Goal: Task Accomplishment & Management: Use online tool/utility

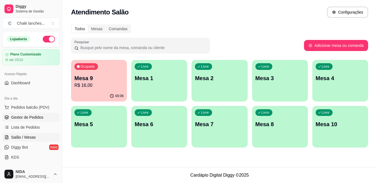
click at [31, 115] on span "Gestor de Pedidos" at bounding box center [27, 118] width 32 height 6
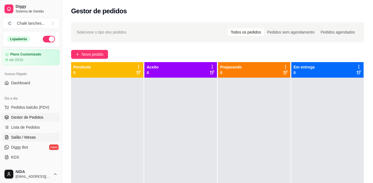
click at [29, 138] on span "Salão / Mesas" at bounding box center [23, 138] width 25 height 6
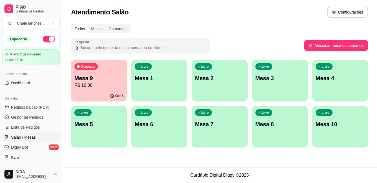
click at [98, 78] on p "Mesa 9" at bounding box center [98, 78] width 49 height 8
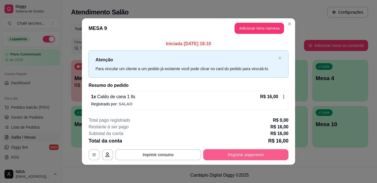
click at [264, 154] on button "Registrar pagamento" at bounding box center [245, 154] width 85 height 11
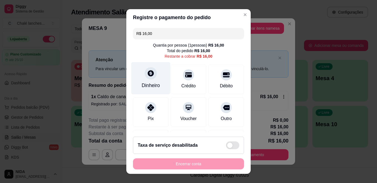
click at [150, 78] on div at bounding box center [151, 73] width 12 height 12
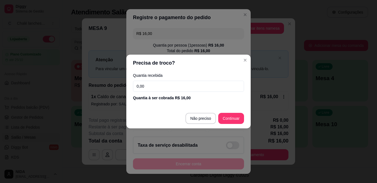
click at [158, 87] on input "0,00" at bounding box center [188, 86] width 111 height 11
type input "16,00"
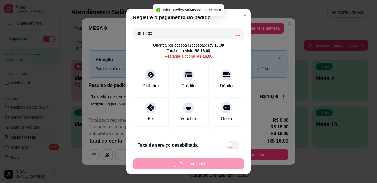
type input "R$ 0,00"
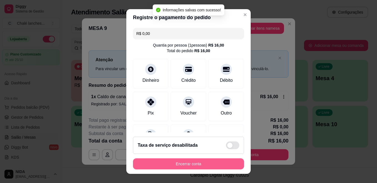
click at [211, 163] on button "Encerrar conta" at bounding box center [188, 163] width 111 height 11
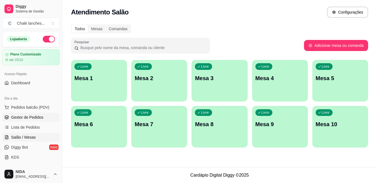
click at [26, 114] on link "Gestor de Pedidos" at bounding box center [30, 117] width 57 height 9
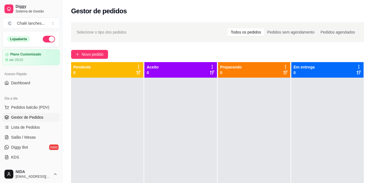
click at [27, 113] on link "Gestor de Pedidos" at bounding box center [30, 117] width 57 height 9
click at [101, 51] on button "Novo pedido" at bounding box center [89, 54] width 37 height 9
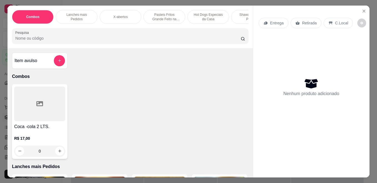
click at [164, 16] on p "Pasteis Fritos Grande Feito na Hora" at bounding box center [164, 16] width 32 height 9
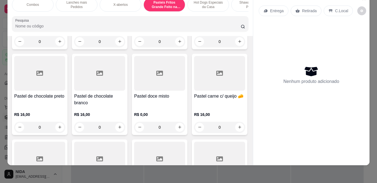
scroll to position [746, 0]
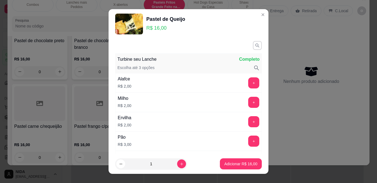
click at [229, 157] on footer "1 Adicionar R$ 16,00" at bounding box center [188, 164] width 160 height 20
click at [225, 161] on button "Adicionar R$ 16,00" at bounding box center [240, 164] width 41 height 11
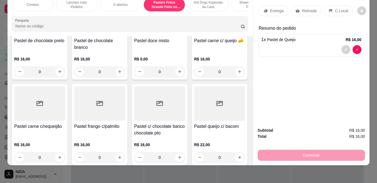
type input "1"
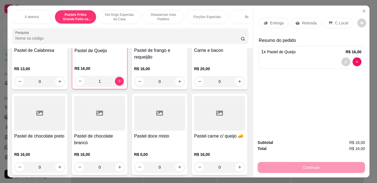
scroll to position [0, 112]
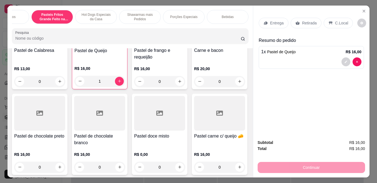
click at [234, 14] on div "Bebidas" at bounding box center [228, 17] width 42 height 14
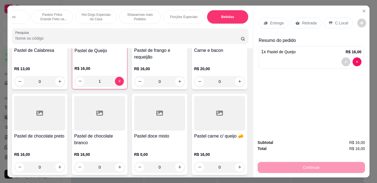
scroll to position [14, 0]
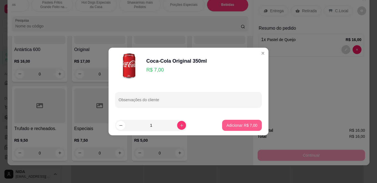
click at [246, 125] on p "Adicionar R$ 7,00" at bounding box center [241, 126] width 31 height 6
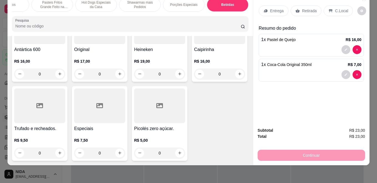
type input "1"
click at [335, 8] on p "C.Local" at bounding box center [341, 11] width 13 height 6
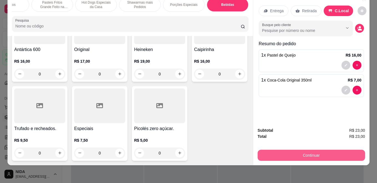
click at [318, 152] on button "Continuar" at bounding box center [310, 155] width 107 height 11
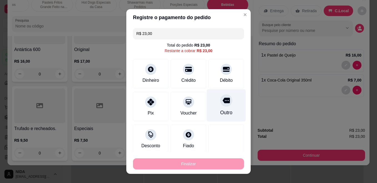
click at [222, 102] on icon at bounding box center [225, 101] width 7 height 6
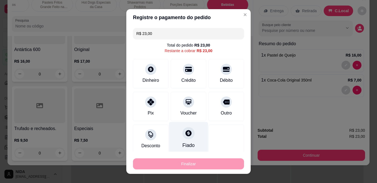
type input "R$ 0,00"
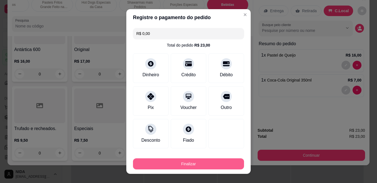
click at [199, 162] on button "Finalizar" at bounding box center [188, 163] width 111 height 11
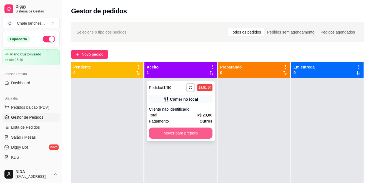
click at [196, 138] on button "Mover para preparo" at bounding box center [180, 133] width 63 height 11
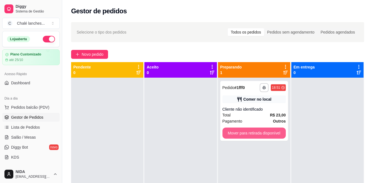
click at [266, 138] on button "Mover para retirada disponível" at bounding box center [253, 133] width 63 height 11
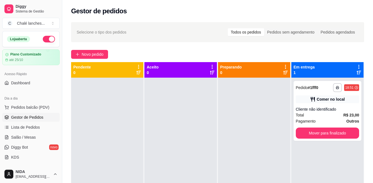
click at [266, 138] on div at bounding box center [254, 169] width 72 height 183
click at [87, 54] on span "Novo pedido" at bounding box center [93, 54] width 22 height 6
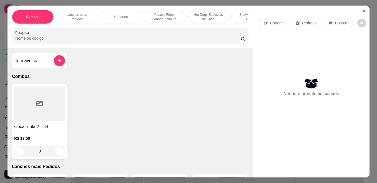
scroll to position [0, 11]
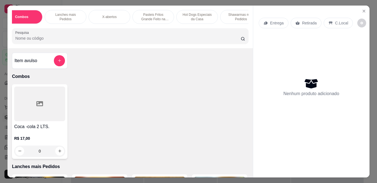
click at [247, 25] on div "Combos Lanches mais Pedidos X-abertos Pasteis Fritos Grande Feito na Hora Hot D…" at bounding box center [129, 27] width 245 height 43
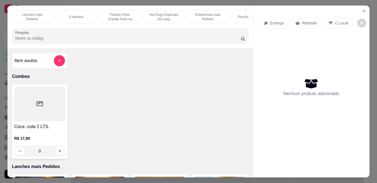
scroll to position [0, 55]
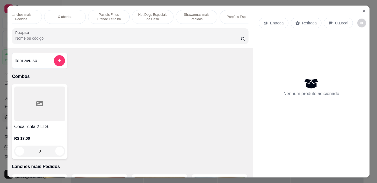
click at [236, 16] on p "Porções Especiais" at bounding box center [240, 17] width 27 height 4
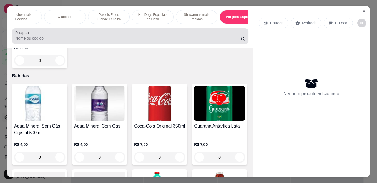
scroll to position [14, 0]
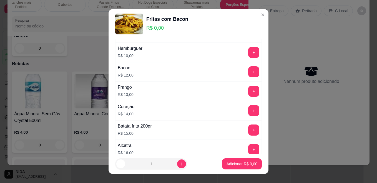
scroll to position [388, 0]
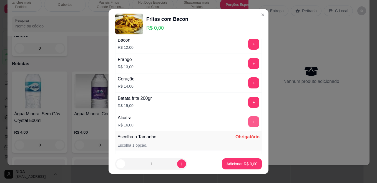
click at [248, 119] on button "+" at bounding box center [253, 121] width 11 height 11
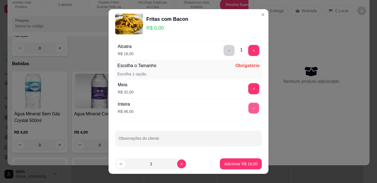
click at [248, 107] on button "+" at bounding box center [253, 108] width 11 height 11
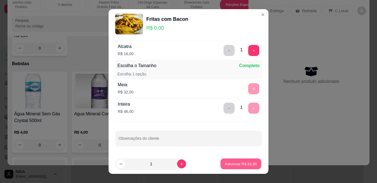
click at [242, 160] on button "Adicionar R$ 62,00" at bounding box center [240, 164] width 41 height 11
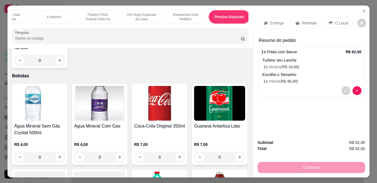
scroll to position [0, 112]
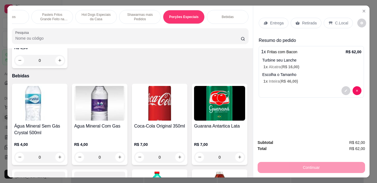
click at [236, 10] on div "Bebidas" at bounding box center [228, 17] width 42 height 14
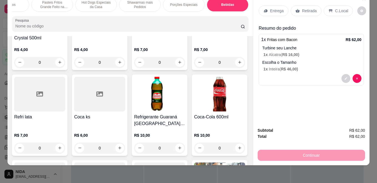
scroll to position [0, 0]
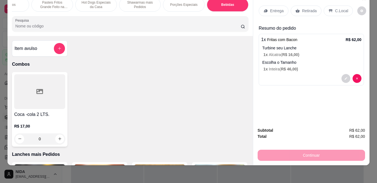
click at [31, 98] on div at bounding box center [39, 91] width 51 height 35
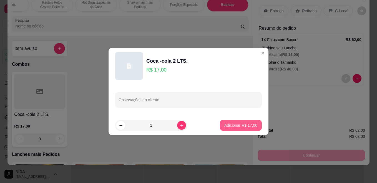
click at [240, 123] on p "Adicionar R$ 17,00" at bounding box center [240, 126] width 33 height 6
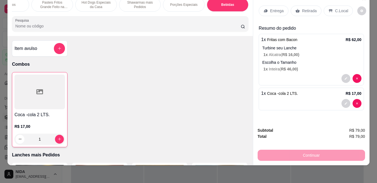
type input "1"
click at [276, 8] on p "Entrega" at bounding box center [277, 11] width 14 height 6
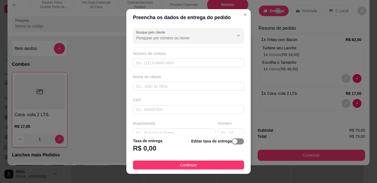
click at [232, 145] on span "button" at bounding box center [238, 141] width 12 height 6
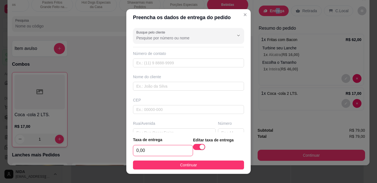
click at [164, 151] on input "0,00" at bounding box center [162, 150] width 59 height 11
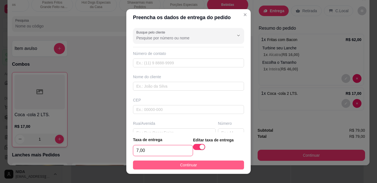
type input "7,00"
click at [222, 164] on button "Continuar" at bounding box center [188, 165] width 111 height 9
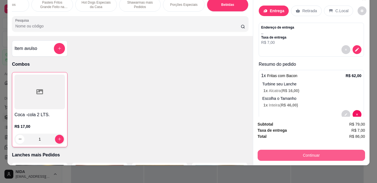
click at [341, 150] on button "Continuar" at bounding box center [310, 155] width 107 height 11
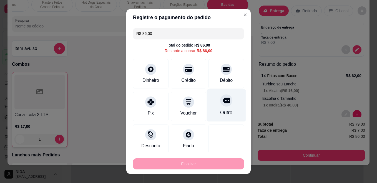
click at [222, 100] on icon at bounding box center [225, 101] width 7 height 6
type input "R$ 0,00"
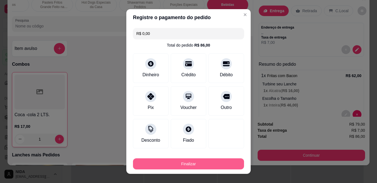
click at [206, 161] on button "Finalizar" at bounding box center [188, 163] width 111 height 11
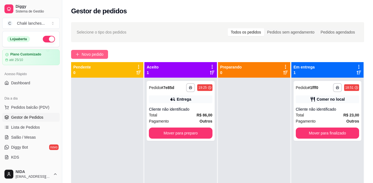
click at [99, 53] on span "Novo pedido" at bounding box center [93, 54] width 22 height 6
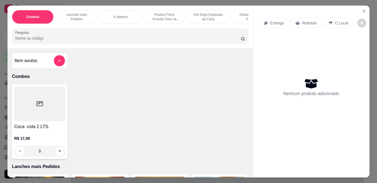
scroll to position [83, 0]
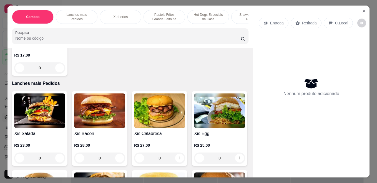
click at [42, 108] on img at bounding box center [39, 110] width 51 height 35
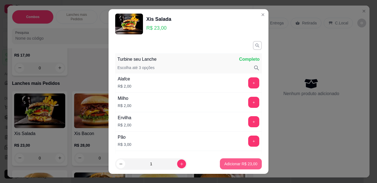
click at [238, 163] on p "Adicionar R$ 23,00" at bounding box center [240, 164] width 33 height 6
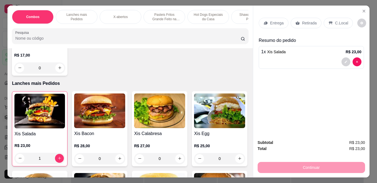
type input "1"
click at [305, 59] on div at bounding box center [311, 61] width 100 height 9
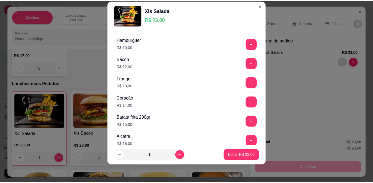
scroll to position [402, 0]
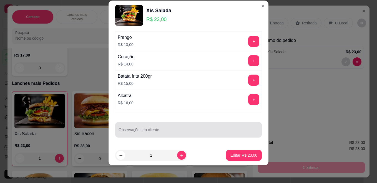
click at [156, 125] on div at bounding box center [188, 129] width 140 height 11
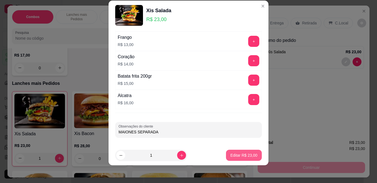
type input "MAIONES SEPARADA"
click at [242, 156] on p "Editar R$ 23,00" at bounding box center [243, 156] width 27 height 6
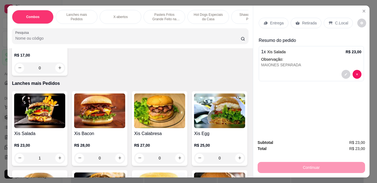
type input "0"
click at [308, 20] on p "Retirada" at bounding box center [309, 23] width 15 height 6
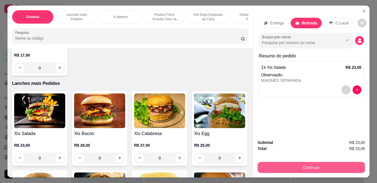
click at [309, 165] on button "Continuar" at bounding box center [310, 167] width 107 height 11
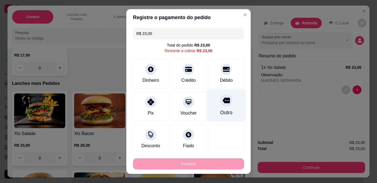
click at [222, 103] on icon at bounding box center [225, 100] width 7 height 7
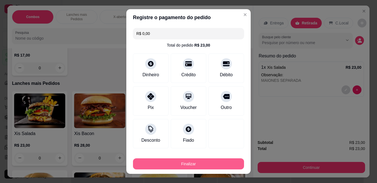
click at [194, 164] on button "Finalizar" at bounding box center [188, 163] width 111 height 11
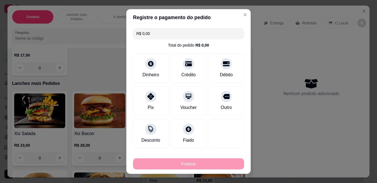
type input "-R$ 23,00"
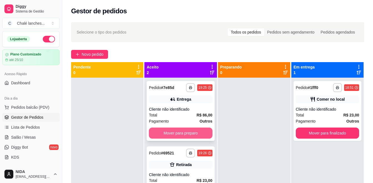
click at [185, 133] on button "Mover para preparo" at bounding box center [180, 133] width 63 height 11
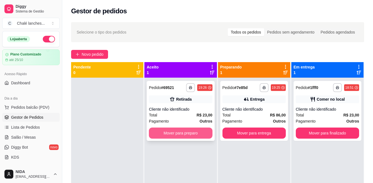
click at [173, 134] on button "Mover para preparo" at bounding box center [180, 133] width 63 height 11
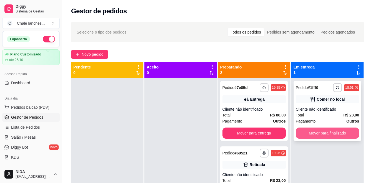
click at [341, 130] on button "Mover para finalizado" at bounding box center [326, 133] width 63 height 11
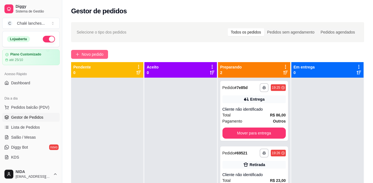
click at [100, 51] on span "Novo pedido" at bounding box center [93, 54] width 22 height 6
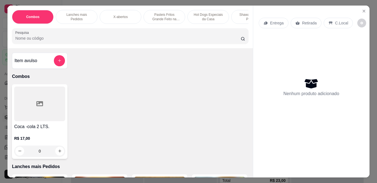
click at [123, 15] on p "X-abertos" at bounding box center [120, 17] width 14 height 4
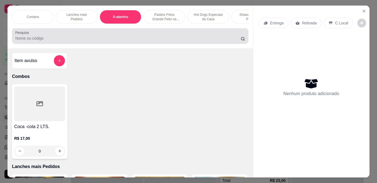
scroll to position [14, 0]
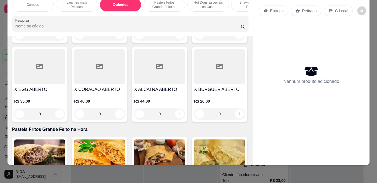
click at [99, 14] on h4 "X BACON ABERTO" at bounding box center [99, 10] width 51 height 7
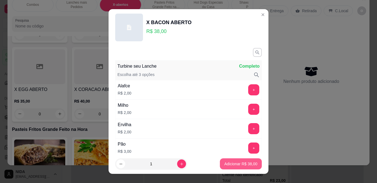
click at [251, 163] on button "Adicionar R$ 38,00" at bounding box center [241, 163] width 42 height 11
type input "1"
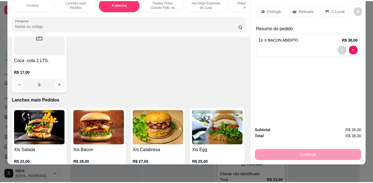
scroll to position [0, 0]
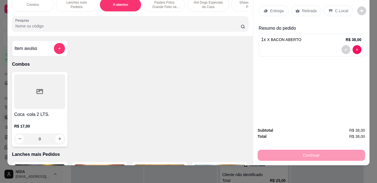
click at [26, 105] on div at bounding box center [39, 91] width 51 height 35
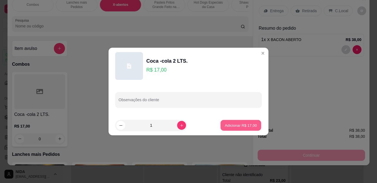
click at [247, 124] on p "Adicionar R$ 17,00" at bounding box center [241, 125] width 32 height 5
type input "1"
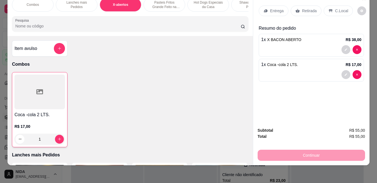
click at [275, 6] on div "Entrega" at bounding box center [274, 11] width 30 height 11
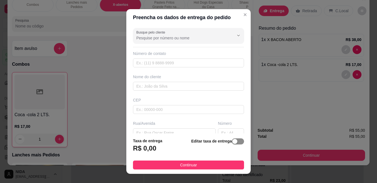
click at [232, 141] on span "button" at bounding box center [238, 141] width 12 height 6
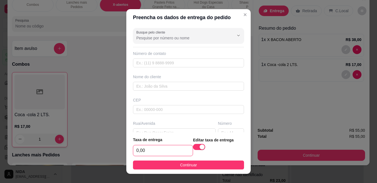
click at [158, 152] on input "0,00" at bounding box center [162, 150] width 59 height 11
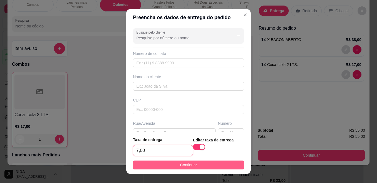
type input "7,00"
click at [199, 164] on button "Continuar" at bounding box center [188, 165] width 111 height 9
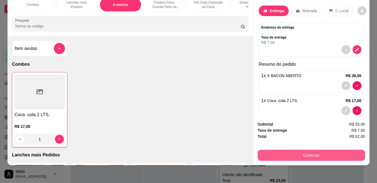
click at [308, 150] on button "Continuar" at bounding box center [310, 155] width 107 height 11
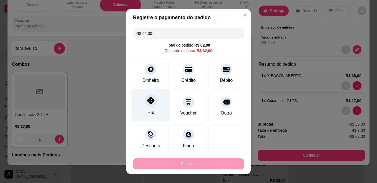
click at [145, 99] on div at bounding box center [151, 100] width 12 height 12
type input "R$ 0,00"
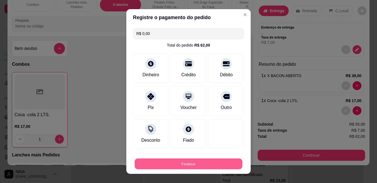
click at [210, 160] on button "Finalizar" at bounding box center [189, 164] width 108 height 11
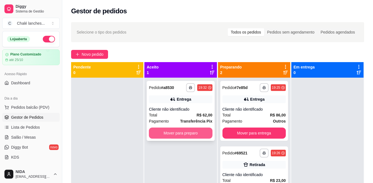
click at [199, 128] on button "Mover para preparo" at bounding box center [180, 133] width 63 height 11
click at [192, 131] on button "Mover para preparo" at bounding box center [180, 133] width 61 height 11
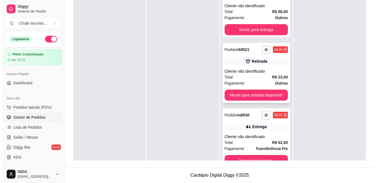
scroll to position [16, 0]
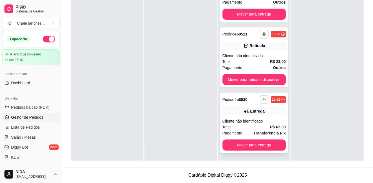
click at [261, 97] on button "button" at bounding box center [263, 99] width 9 height 9
click at [277, 125] on strong "R$ 62,00" at bounding box center [278, 127] width 16 height 4
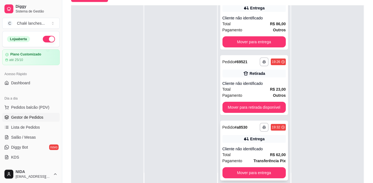
click at [236, 147] on div "Cliente não identificado" at bounding box center [253, 149] width 63 height 6
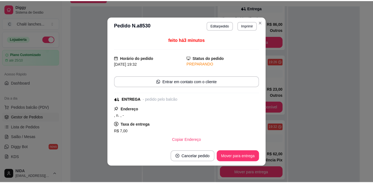
scroll to position [55, 0]
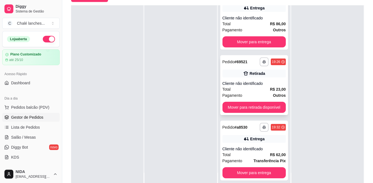
click at [252, 100] on div "**********" at bounding box center [254, 85] width 68 height 60
click at [257, 107] on button "Mover para retirada disponível" at bounding box center [253, 107] width 63 height 11
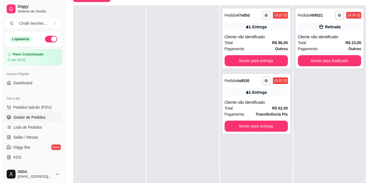
scroll to position [0, 0]
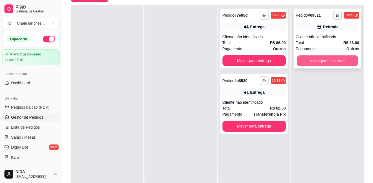
click at [328, 57] on button "Mover para finalizado" at bounding box center [326, 60] width 61 height 11
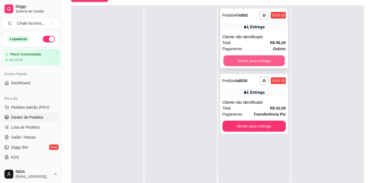
click at [262, 60] on button "Mover para entrega" at bounding box center [253, 60] width 61 height 11
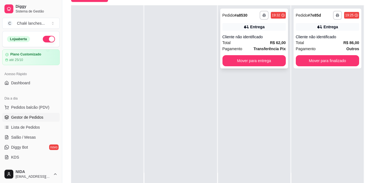
click at [250, 39] on div "Cliente não identificado" at bounding box center [253, 37] width 63 height 6
click at [260, 57] on button "Mover para entrega" at bounding box center [253, 60] width 63 height 11
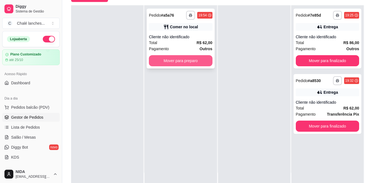
click at [201, 61] on button "Mover para preparo" at bounding box center [180, 60] width 63 height 11
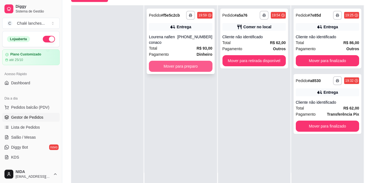
click at [189, 64] on button "Mover para preparo" at bounding box center [180, 66] width 63 height 11
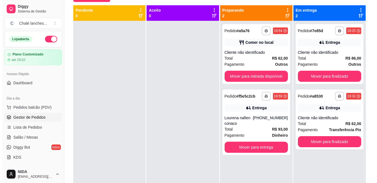
scroll to position [1, 0]
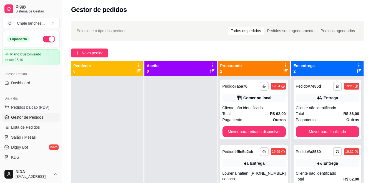
click at [98, 47] on div "**********" at bounding box center [217, 133] width 310 height 233
click at [100, 52] on span "Novo pedido" at bounding box center [93, 53] width 22 height 6
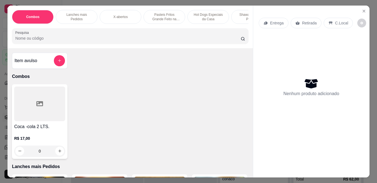
click at [159, 12] on p "Pasteis Fritos Grande Feito na Hora" at bounding box center [164, 16] width 32 height 9
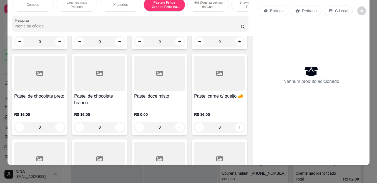
scroll to position [746, 0]
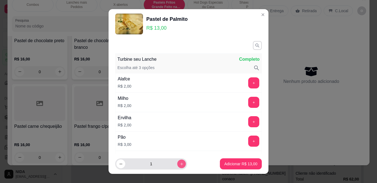
click at [177, 165] on button "increase-product-quantity" at bounding box center [181, 164] width 9 height 9
type input "2"
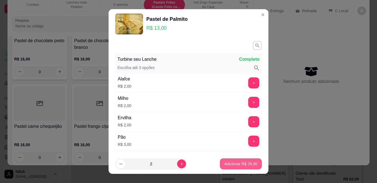
click at [236, 160] on button "Adicionar R$ 26,00" at bounding box center [241, 163] width 42 height 11
type input "2"
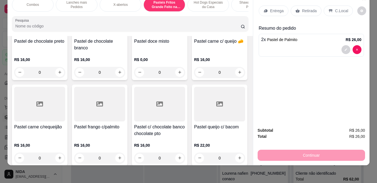
scroll to position [802, 0]
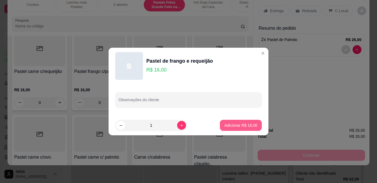
click at [239, 124] on p "Adicionar R$ 16,00" at bounding box center [240, 126] width 33 height 6
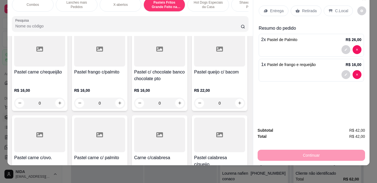
type input "1"
click at [303, 8] on p "Retirada" at bounding box center [309, 11] width 15 height 6
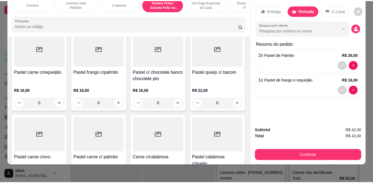
scroll to position [0, 0]
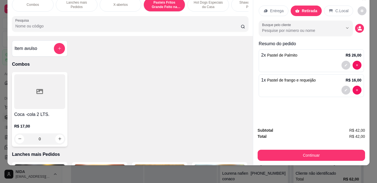
click at [42, 104] on div at bounding box center [39, 91] width 51 height 35
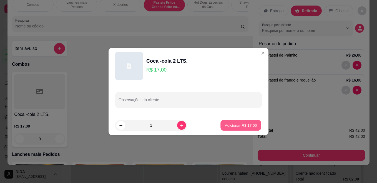
click at [236, 124] on p "Adicionar R$ 17,00" at bounding box center [241, 125] width 32 height 5
type input "1"
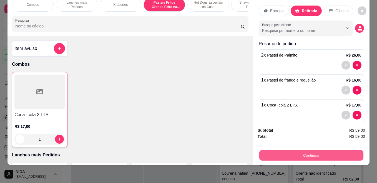
click at [315, 150] on button "Continuar" at bounding box center [311, 155] width 104 height 11
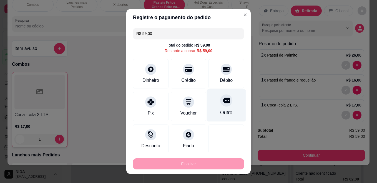
click at [222, 103] on icon at bounding box center [225, 101] width 7 height 6
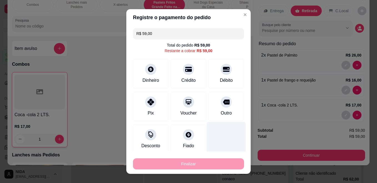
type input "R$ 0,00"
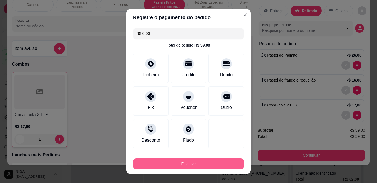
click at [200, 162] on button "Finalizar" at bounding box center [188, 163] width 111 height 11
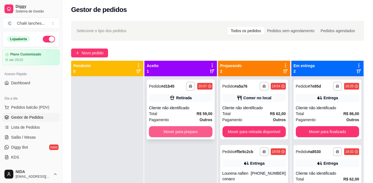
click at [183, 132] on button "Mover para preparo" at bounding box center [180, 131] width 63 height 11
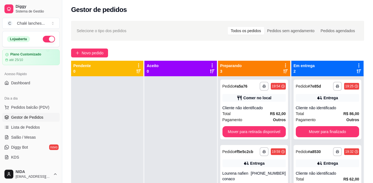
drag, startPoint x: 187, startPoint y: 150, endPoint x: 215, endPoint y: 133, distance: 32.7
click at [186, 149] on div at bounding box center [180, 167] width 72 height 183
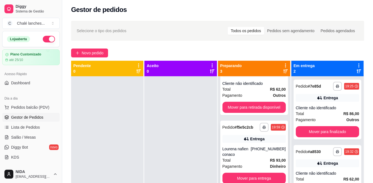
scroll to position [16, 0]
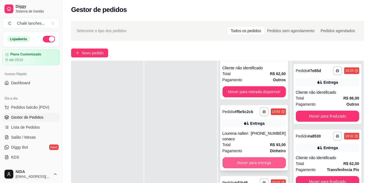
click at [252, 162] on button "Mover para entrega" at bounding box center [253, 162] width 63 height 11
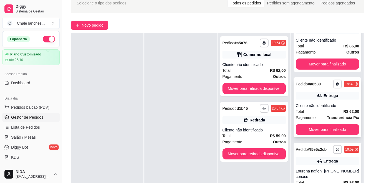
scroll to position [85, 0]
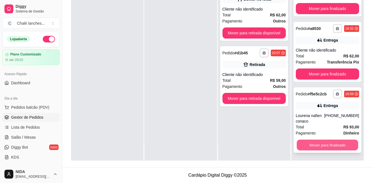
click at [332, 144] on button "Mover para finalizado" at bounding box center [326, 145] width 61 height 11
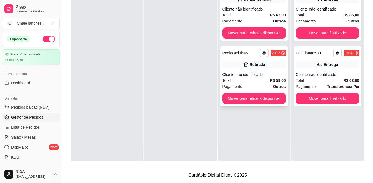
click at [254, 77] on div "Cliente não identificado" at bounding box center [253, 75] width 63 height 6
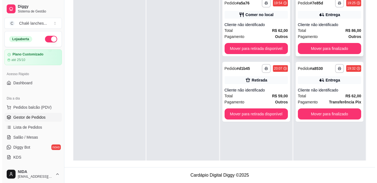
scroll to position [57, 0]
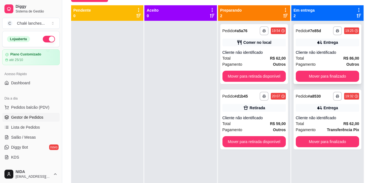
click at [304, 59] on div "Total R$ 86,00" at bounding box center [326, 58] width 63 height 6
click at [326, 72] on button "Mover para finalizado" at bounding box center [326, 76] width 63 height 11
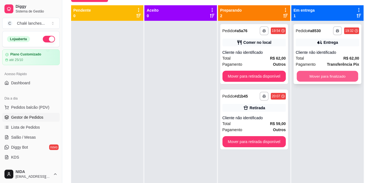
click at [322, 76] on button "Mover para finalizado" at bounding box center [326, 76] width 61 height 11
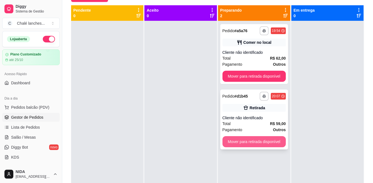
click at [260, 142] on button "Mover para retirada disponível" at bounding box center [253, 141] width 63 height 11
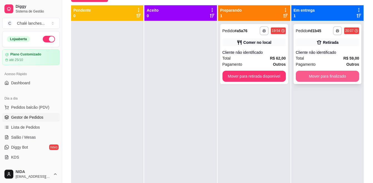
click at [327, 74] on button "Mover para finalizado" at bounding box center [326, 76] width 63 height 11
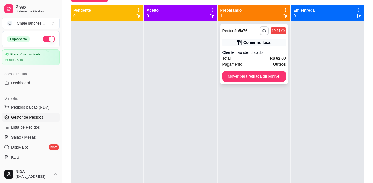
click at [256, 53] on div "Cliente não identificado" at bounding box center [253, 53] width 63 height 6
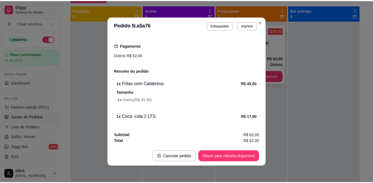
scroll to position [14, 0]
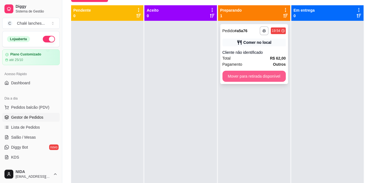
click at [267, 75] on button "Mover para retirada disponível" at bounding box center [253, 76] width 63 height 11
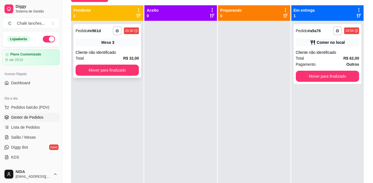
click at [99, 55] on div "Total R$ 32,00" at bounding box center [106, 58] width 63 height 6
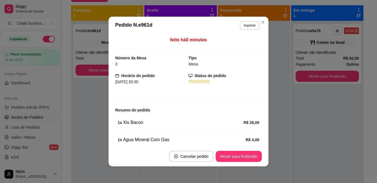
click at [161, 99] on div "feito há 0 minutos Número da Mesa 3 Tipo Mesa Horário do pedido [DATE] 20:30 St…" at bounding box center [188, 91] width 146 height 108
click at [196, 157] on button "Cancelar pedido" at bounding box center [191, 156] width 44 height 11
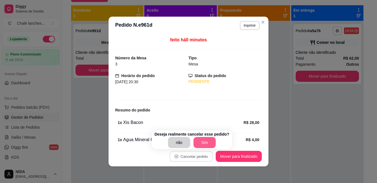
click at [203, 140] on button "Sim" at bounding box center [204, 142] width 22 height 11
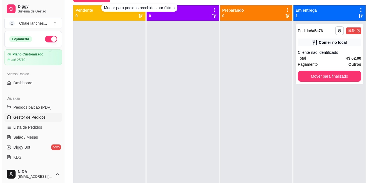
scroll to position [1, 0]
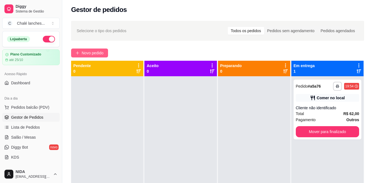
click at [98, 49] on button "Novo pedido" at bounding box center [89, 53] width 37 height 9
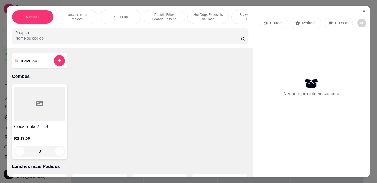
scroll to position [83, 0]
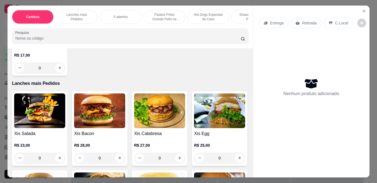
click at [111, 118] on img at bounding box center [99, 110] width 51 height 35
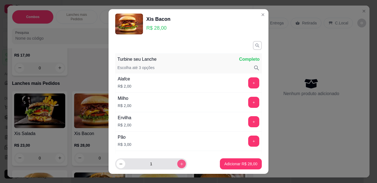
click at [179, 165] on icon "increase-product-quantity" at bounding box center [181, 164] width 4 height 4
type input "2"
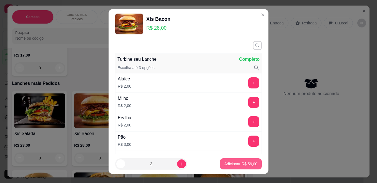
click at [226, 161] on button "Adicionar R$ 56,00" at bounding box center [241, 163] width 42 height 11
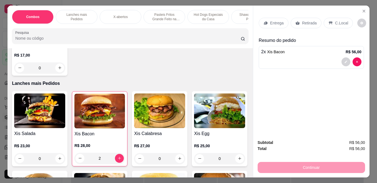
type input "2"
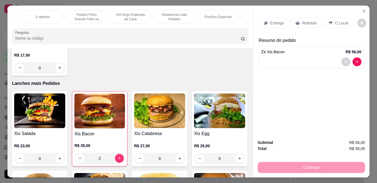
scroll to position [0, 112]
click at [226, 15] on p "Bebidas" at bounding box center [227, 17] width 12 height 4
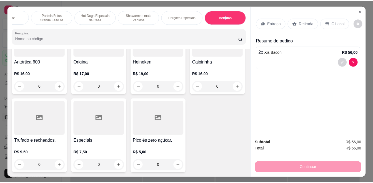
scroll to position [14, 0]
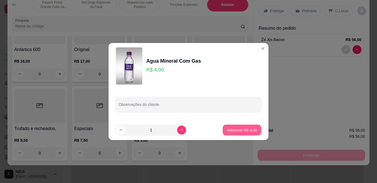
click at [239, 130] on p "Adicionar R$ 4,00" at bounding box center [242, 129] width 30 height 5
type input "1"
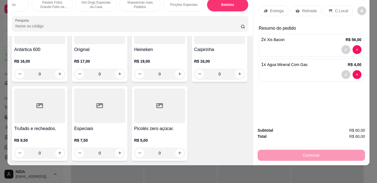
click at [336, 8] on p "C.Local" at bounding box center [341, 11] width 13 height 6
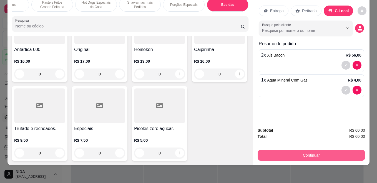
click at [310, 150] on button "Continuar" at bounding box center [310, 155] width 107 height 11
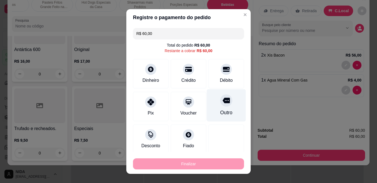
click at [220, 105] on div at bounding box center [226, 100] width 12 height 12
type input "R$ 0,00"
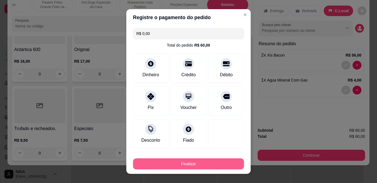
click at [207, 163] on button "Finalizar" at bounding box center [188, 163] width 111 height 11
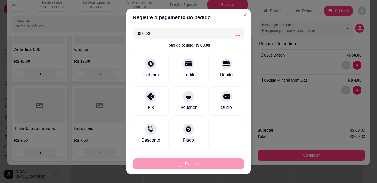
type input "0"
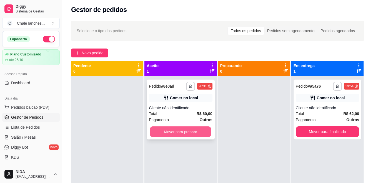
click at [192, 127] on button "Mover para preparo" at bounding box center [180, 131] width 61 height 11
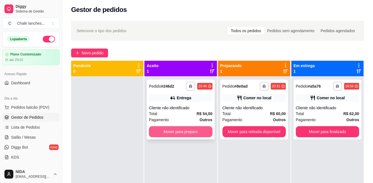
click at [176, 132] on button "Mover para preparo" at bounding box center [180, 131] width 63 height 11
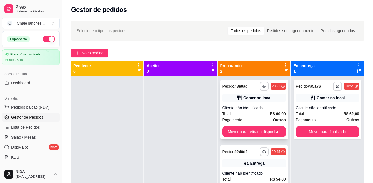
click at [258, 108] on div "Cliente não identificado" at bounding box center [253, 108] width 63 height 6
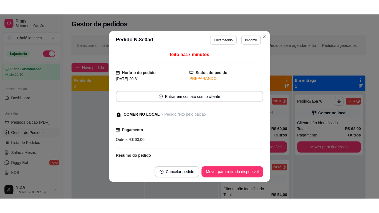
scroll to position [53, 0]
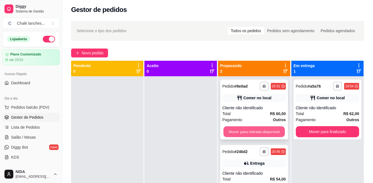
click at [255, 127] on button "Mover para retirada disponível" at bounding box center [253, 131] width 61 height 11
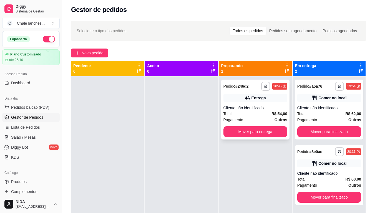
click at [260, 111] on div "Total R$ 54,00" at bounding box center [255, 114] width 64 height 6
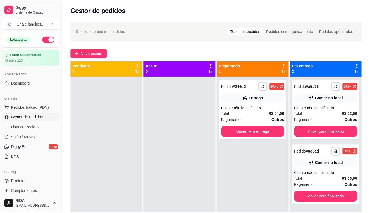
scroll to position [55, 0]
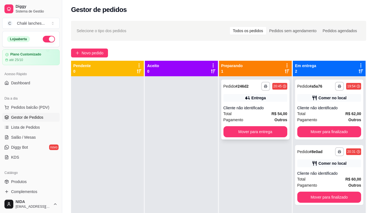
click at [280, 124] on div "**********" at bounding box center [255, 110] width 68 height 60
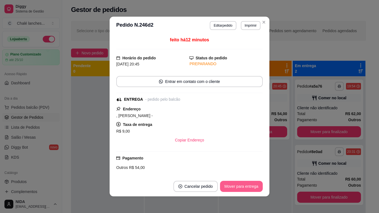
click at [255, 183] on button "Mover para entrega" at bounding box center [241, 186] width 43 height 11
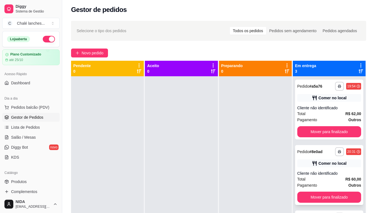
scroll to position [16, 0]
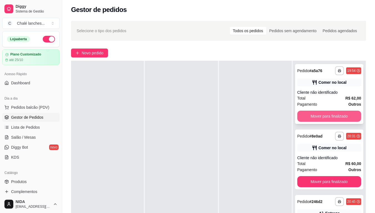
click at [332, 115] on button "Mover para finalizado" at bounding box center [329, 116] width 64 height 11
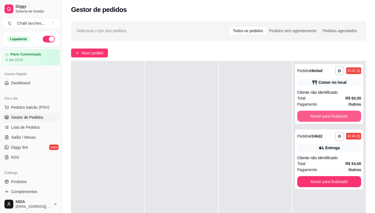
click at [332, 115] on button "Mover para finalizado" at bounding box center [329, 116] width 64 height 11
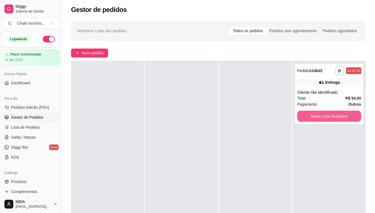
click at [332, 115] on button "Mover para finalizado" at bounding box center [329, 116] width 64 height 11
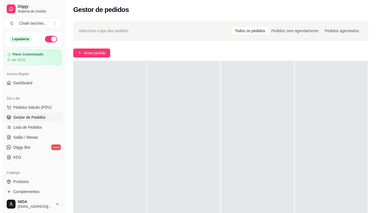
scroll to position [0, 0]
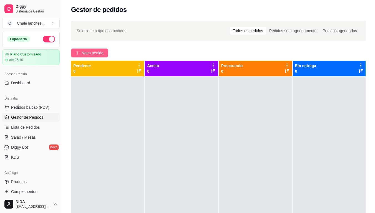
click at [85, 50] on span "Novo pedido" at bounding box center [93, 53] width 22 height 6
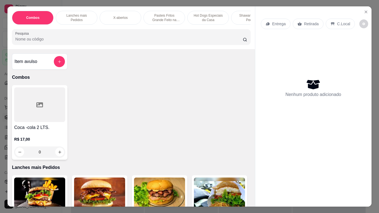
click at [245, 21] on div "Shawarmas mais Pedidos" at bounding box center [252, 18] width 42 height 14
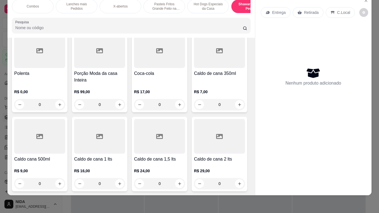
scroll to position [1551, 0]
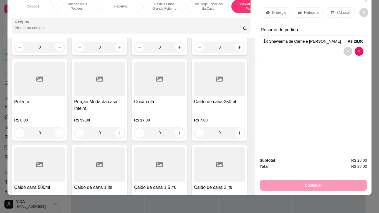
type input "3"
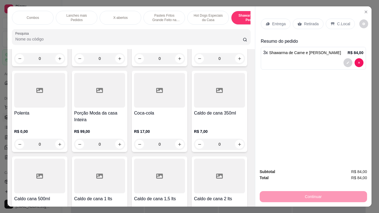
scroll to position [0, 110]
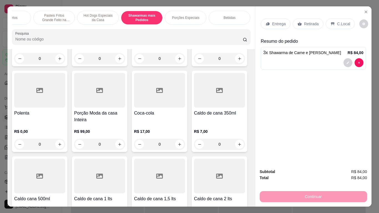
click at [233, 17] on p "Bebidas" at bounding box center [230, 18] width 12 height 4
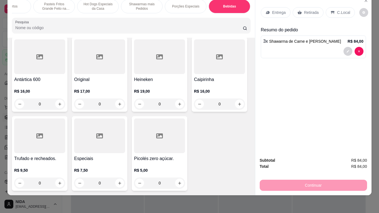
scroll to position [2485, 0]
type input "1"
click at [278, 10] on p "Entrega" at bounding box center [279, 13] width 14 height 6
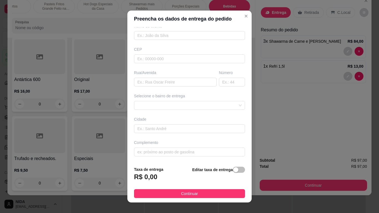
scroll to position [7, 0]
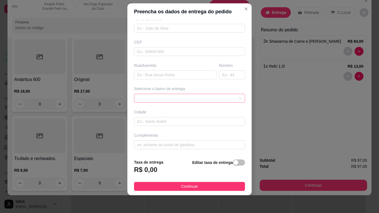
click at [199, 100] on span at bounding box center [189, 98] width 104 height 8
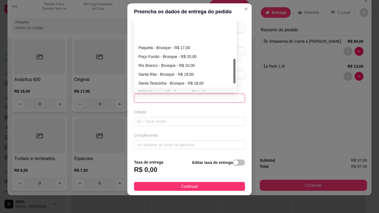
scroll to position [111, 0]
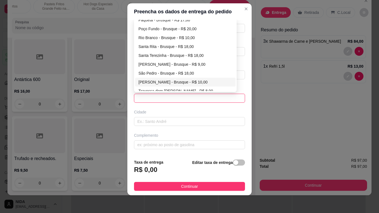
click at [149, 83] on div "[PERSON_NAME] - Brusque - R$ 10,00" at bounding box center [185, 82] width 94 height 6
type input "Brusque"
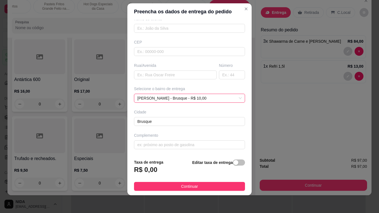
click at [186, 183] on footer "Taxa de entrega R$ 0,00 Editar taxa de entrega Continuar" at bounding box center [189, 175] width 124 height 41
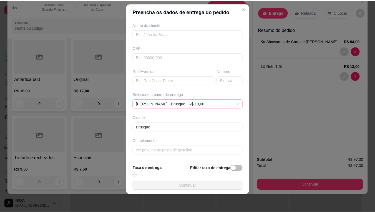
scroll to position [46, 0]
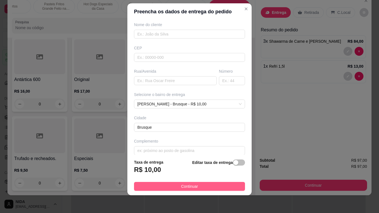
click at [196, 183] on button "Continuar" at bounding box center [189, 186] width 111 height 9
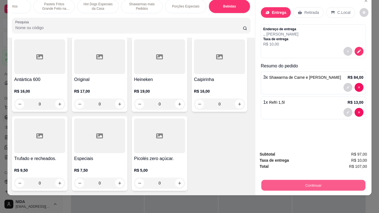
click at [330, 182] on button "Continuar" at bounding box center [313, 185] width 104 height 11
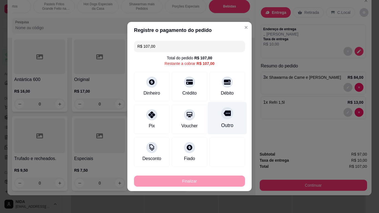
click at [211, 108] on div "Outro" at bounding box center [227, 118] width 39 height 32
type input "R$ 0,00"
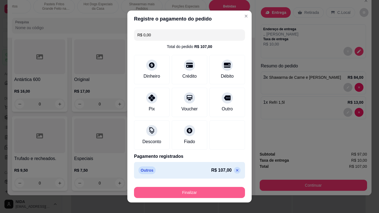
click at [197, 183] on button "Finalizar" at bounding box center [189, 192] width 111 height 11
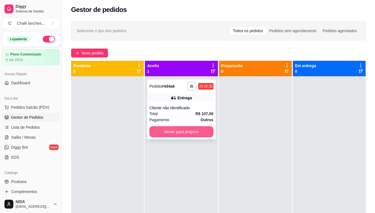
click at [191, 131] on button "Mover para preparo" at bounding box center [181, 131] width 64 height 11
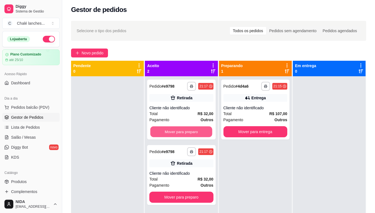
click at [191, 131] on button "Mover para preparo" at bounding box center [181, 131] width 62 height 11
click at [191, 131] on div "Mover para preparo" at bounding box center [181, 131] width 64 height 11
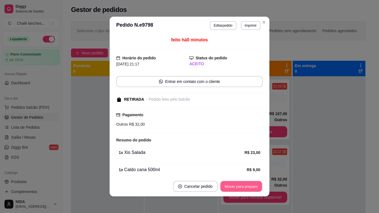
click at [246, 183] on button "Mover para preparo" at bounding box center [241, 186] width 42 height 11
click at [246, 183] on button "Mover para retirada disponível" at bounding box center [231, 186] width 59 height 11
click at [246, 183] on div "Mover para retirada disponível" at bounding box center [231, 186] width 61 height 11
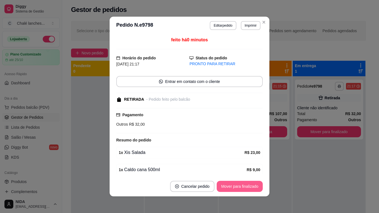
click at [230, 183] on button "Mover para finalizado" at bounding box center [240, 186] width 46 height 11
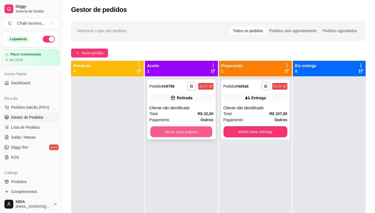
click at [183, 133] on button "Mover para preparo" at bounding box center [181, 131] width 62 height 11
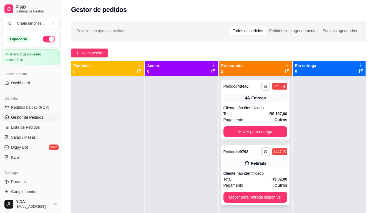
click at [247, 181] on div "Total R$ 32,00" at bounding box center [255, 179] width 64 height 6
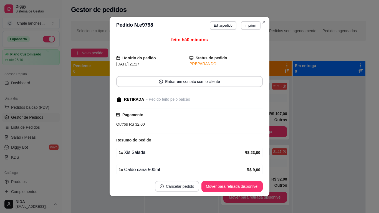
click at [185, 183] on button "Cancelar pedido" at bounding box center [177, 186] width 44 height 11
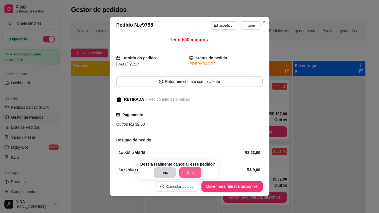
click at [192, 170] on button "Sim" at bounding box center [190, 172] width 22 height 11
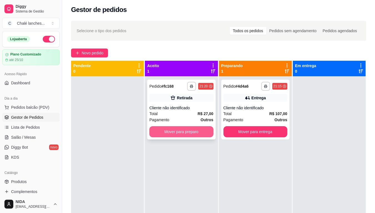
click at [168, 130] on button "Mover para preparo" at bounding box center [181, 131] width 64 height 11
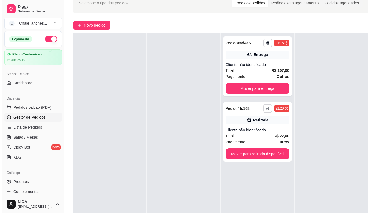
scroll to position [85, 0]
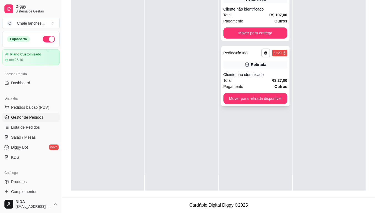
click at [272, 81] on strong "R$ 27,00" at bounding box center [279, 80] width 16 height 4
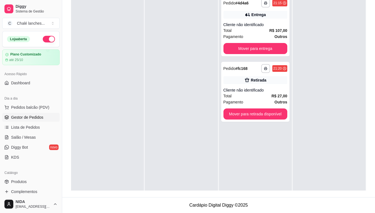
scroll to position [1, 0]
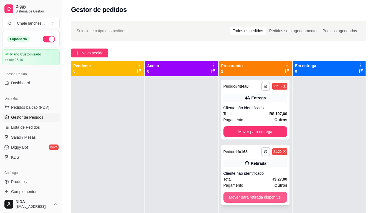
click at [255, 183] on button "Mover para retirada disponível" at bounding box center [255, 197] width 64 height 11
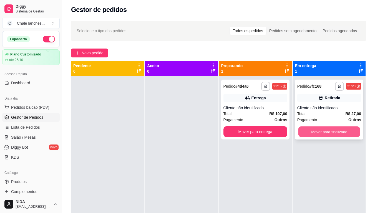
click at [333, 130] on button "Mover para finalizado" at bounding box center [329, 131] width 62 height 11
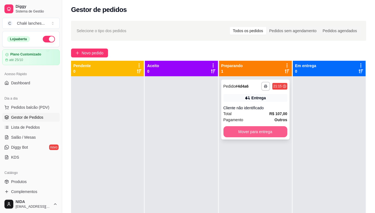
click at [246, 133] on button "Mover para entrega" at bounding box center [255, 131] width 64 height 11
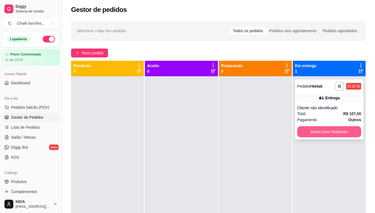
click at [343, 129] on button "Mover para finalizado" at bounding box center [329, 131] width 64 height 11
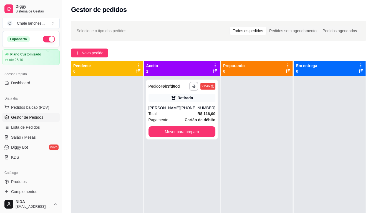
click at [318, 131] on div at bounding box center [329, 182] width 72 height 213
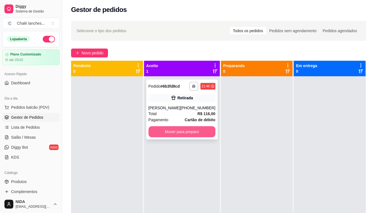
click at [191, 132] on button "Mover para preparo" at bounding box center [181, 131] width 67 height 11
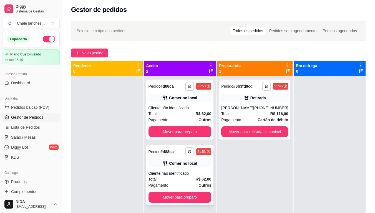
click at [184, 179] on div "Total R$ 62,00" at bounding box center [179, 179] width 63 height 6
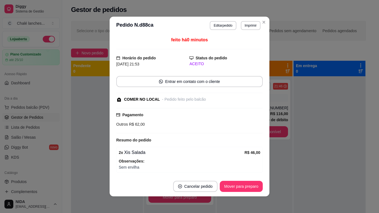
click at [200, 183] on button "Cancelar pedido" at bounding box center [195, 186] width 44 height 11
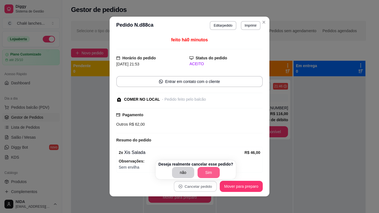
click at [204, 173] on button "Sim" at bounding box center [209, 172] width 22 height 11
click at [208, 170] on button "Sim" at bounding box center [209, 172] width 22 height 11
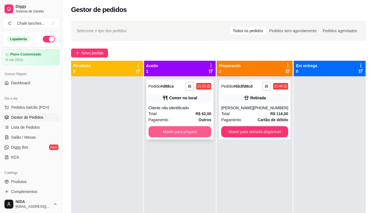
click at [207, 136] on button "Mover para preparo" at bounding box center [179, 131] width 63 height 11
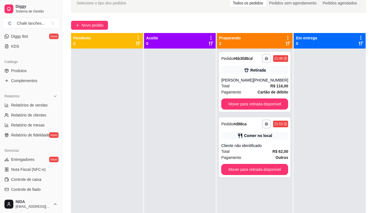
scroll to position [166, 0]
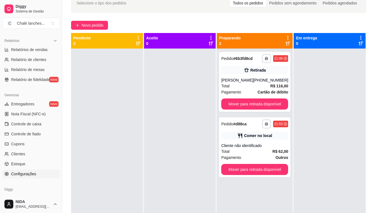
click at [42, 170] on link "Configurações" at bounding box center [30, 173] width 57 height 9
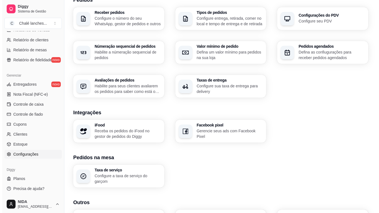
scroll to position [176, 0]
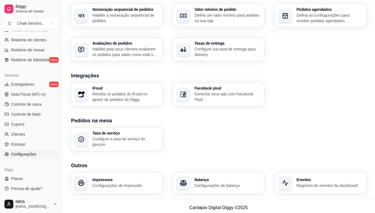
click at [122, 183] on p "Configurações de impressão" at bounding box center [125, 186] width 66 height 6
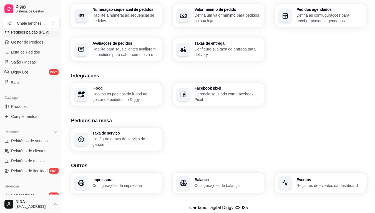
scroll to position [20, 0]
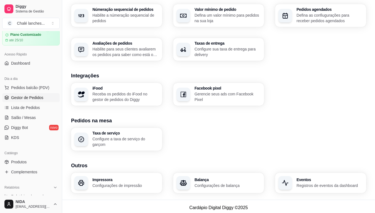
click at [25, 100] on span "Gestor de Pedidos" at bounding box center [27, 98] width 32 height 6
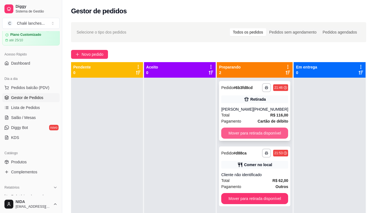
click at [265, 133] on button "Mover para retirada disponível" at bounding box center [254, 133] width 67 height 11
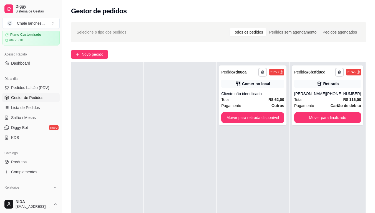
scroll to position [85, 0]
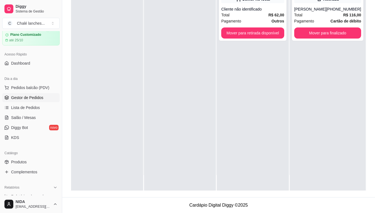
click at [158, 98] on div at bounding box center [180, 84] width 72 height 213
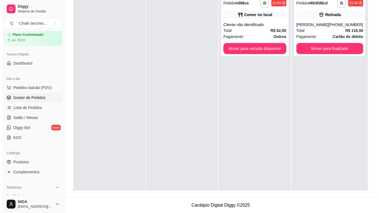
scroll to position [29, 0]
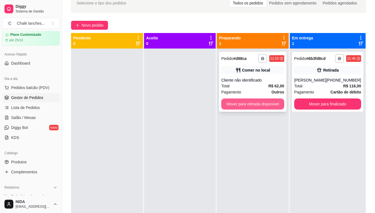
click at [255, 106] on button "Mover para retirada disponível" at bounding box center [252, 103] width 63 height 11
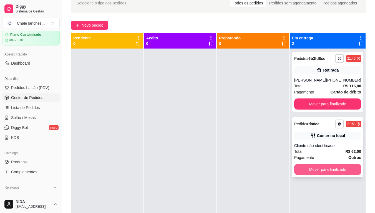
click at [327, 167] on button "Mover para finalizado" at bounding box center [327, 169] width 67 height 11
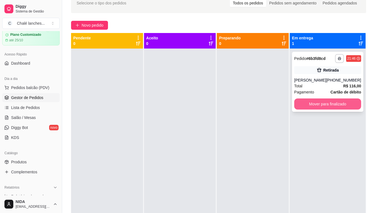
click at [318, 102] on button "Mover para finalizado" at bounding box center [327, 103] width 67 height 11
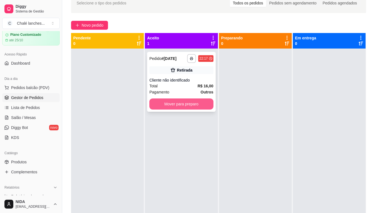
click at [163, 102] on button "Mover para preparo" at bounding box center [181, 103] width 64 height 11
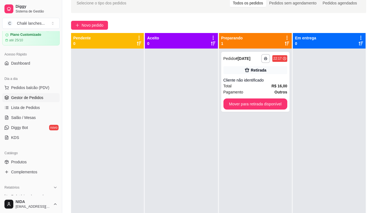
click at [221, 103] on div "**********" at bounding box center [255, 82] width 68 height 60
click at [275, 105] on button "Mover para retirada disponível" at bounding box center [255, 103] width 64 height 11
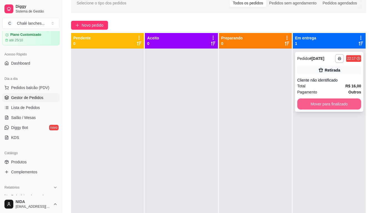
click at [328, 102] on button "Mover para finalizado" at bounding box center [329, 103] width 64 height 11
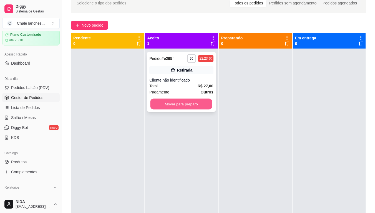
click at [183, 103] on button "Mover para preparo" at bounding box center [181, 104] width 62 height 11
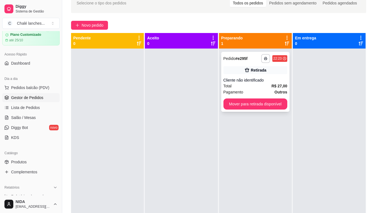
drag, startPoint x: 200, startPoint y: 102, endPoint x: 251, endPoint y: 111, distance: 51.5
click at [200, 102] on div at bounding box center [181, 155] width 73 height 213
click at [252, 105] on button "Mover para retirada disponível" at bounding box center [255, 104] width 62 height 11
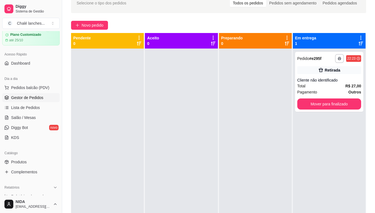
click at [356, 103] on button "Mover para finalizado" at bounding box center [329, 103] width 64 height 11
click at [350, 103] on div "Mover para finalizado" at bounding box center [329, 103] width 64 height 11
